Goal: Use online tool/utility

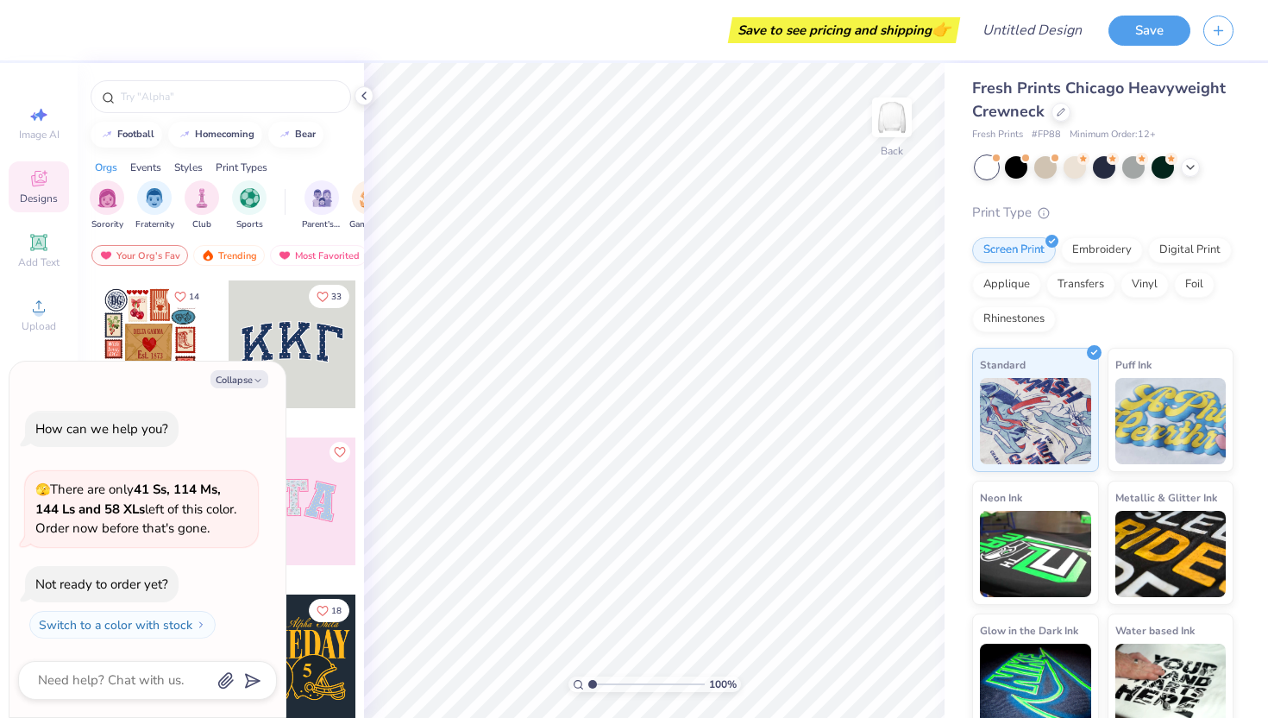
scroll to position [27, 0]
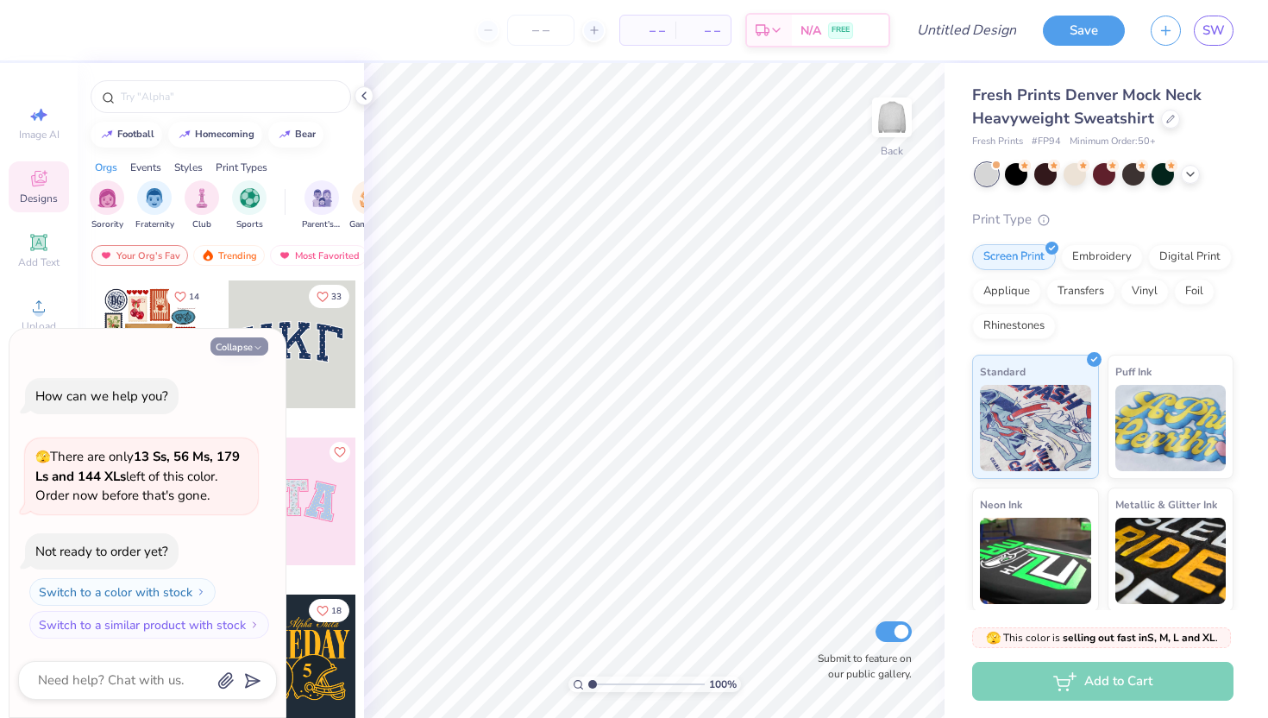
click at [252, 348] on button "Collapse" at bounding box center [239, 346] width 58 height 18
type textarea "x"
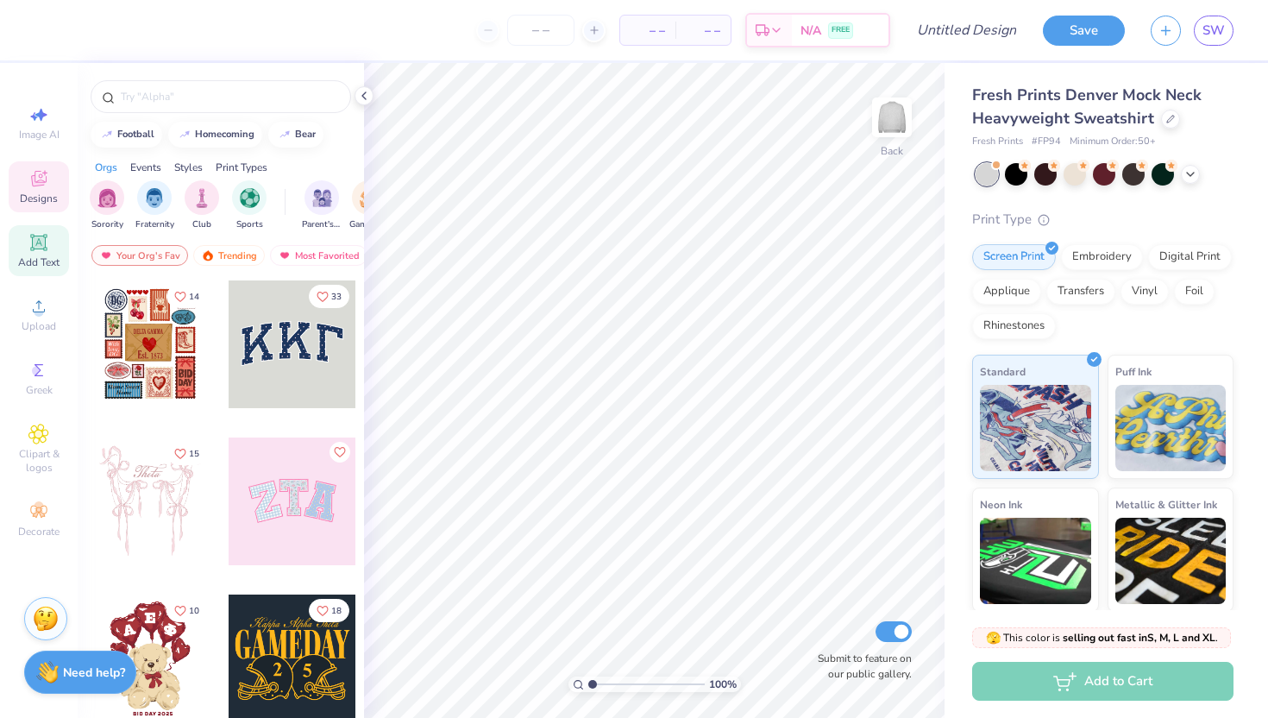
click at [31, 243] on icon at bounding box center [38, 242] width 21 height 21
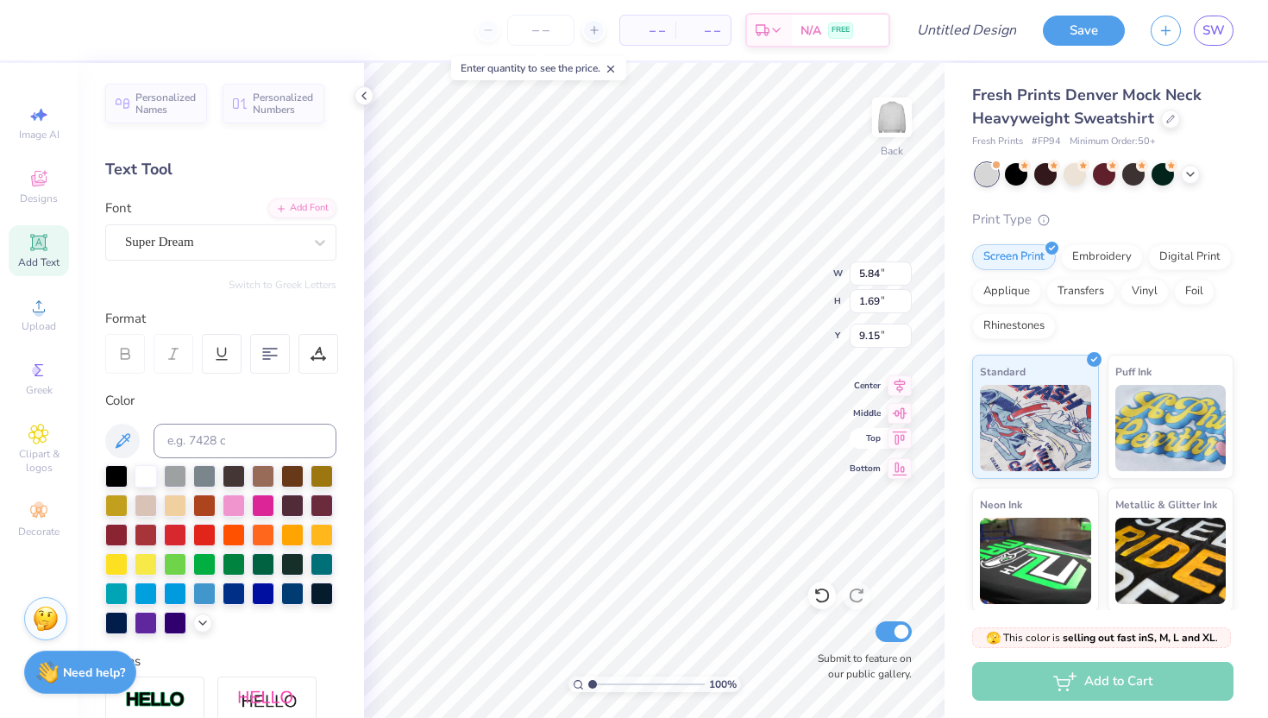
type textarea "T"
click at [1212, 36] on span "SW" at bounding box center [1213, 31] width 22 height 20
